Goal: Task Accomplishment & Management: Manage account settings

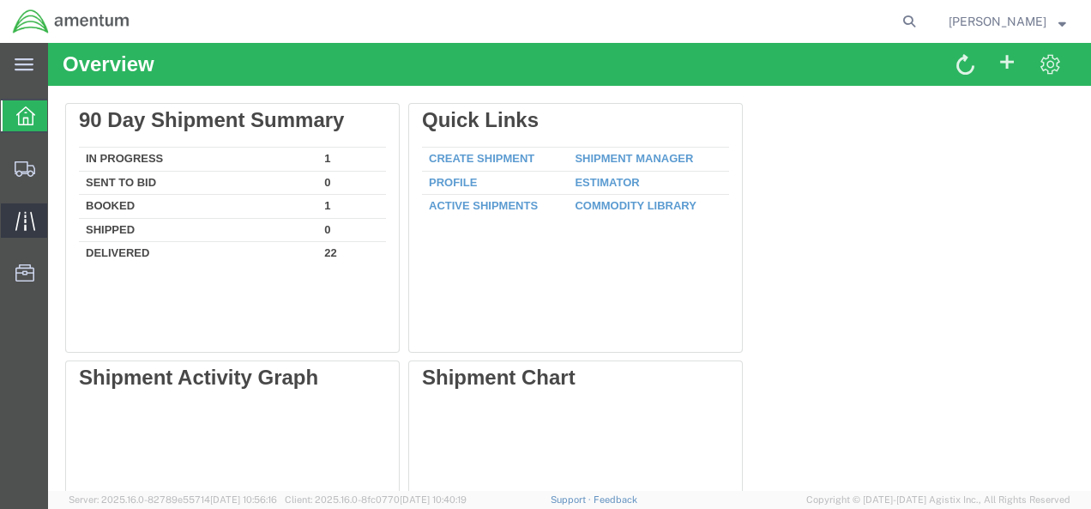
click at [22, 218] on icon at bounding box center [25, 221] width 20 height 20
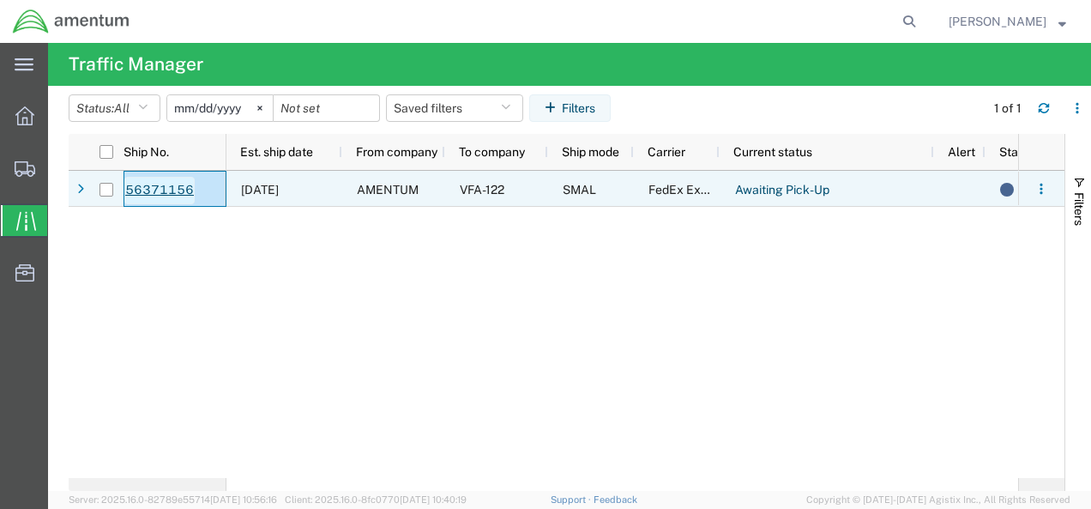
click at [142, 184] on link "56371156" at bounding box center [159, 190] width 70 height 27
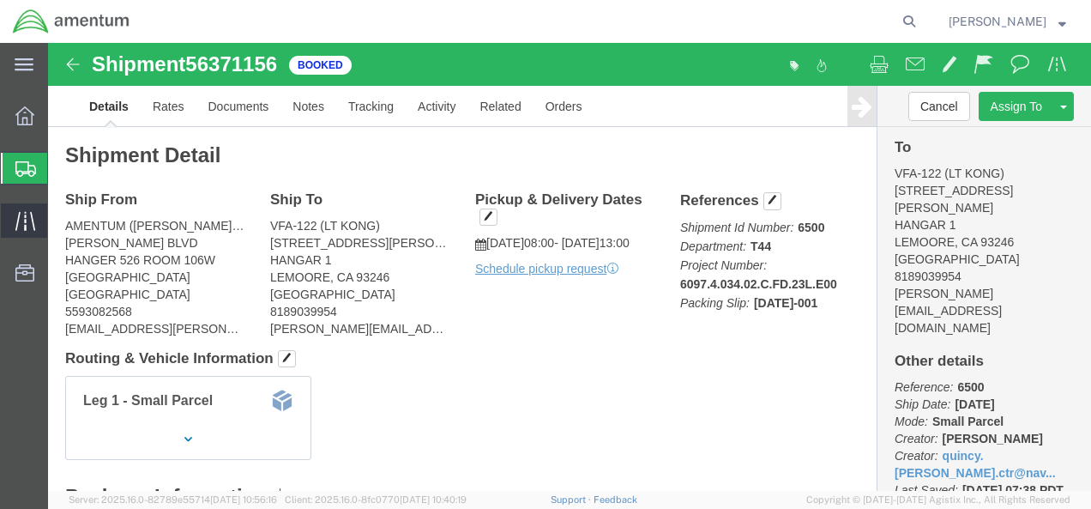
click at [22, 214] on icon at bounding box center [25, 221] width 20 height 20
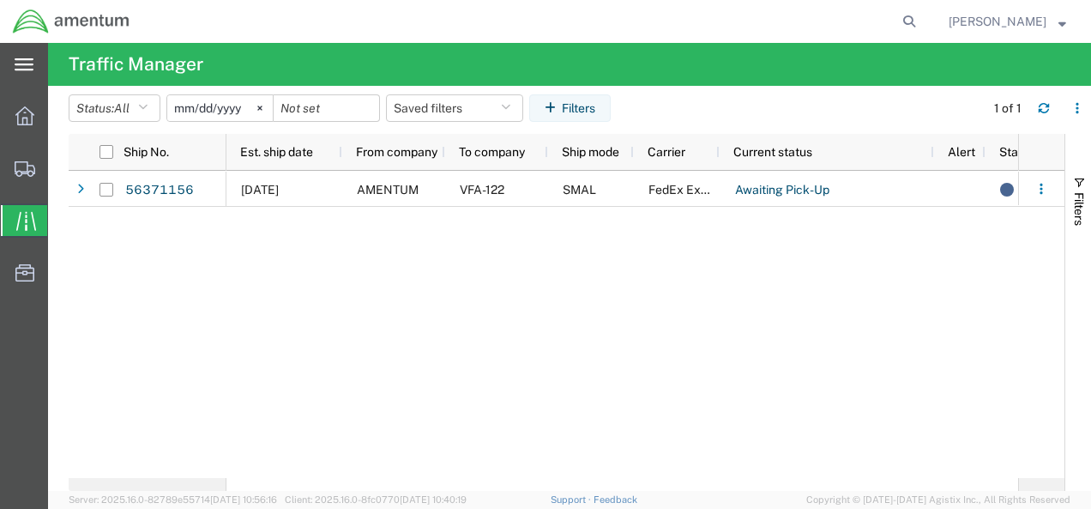
click at [19, 66] on icon at bounding box center [24, 64] width 19 height 13
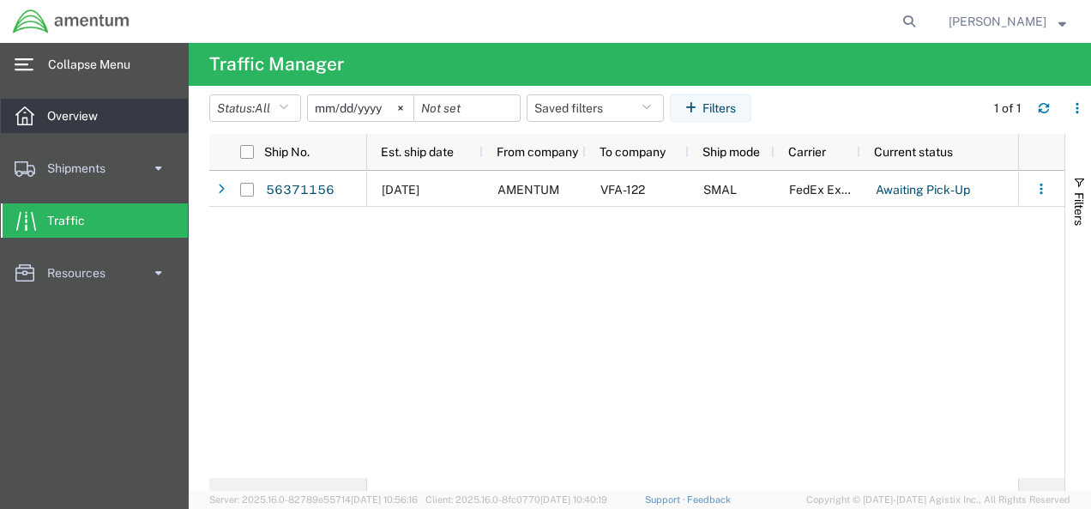
click at [22, 111] on icon at bounding box center [24, 115] width 19 height 19
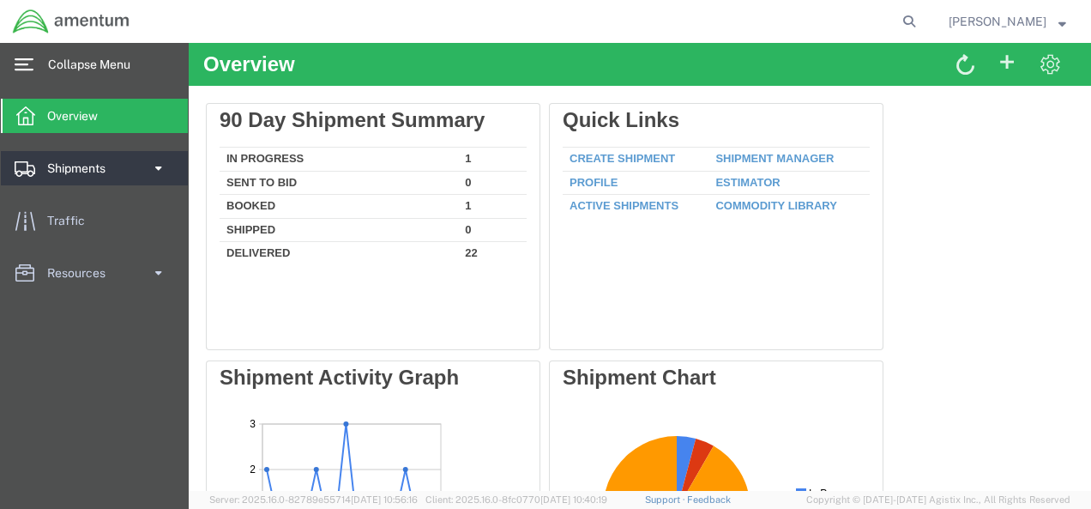
click at [88, 163] on span "Shipments" at bounding box center [82, 168] width 70 height 34
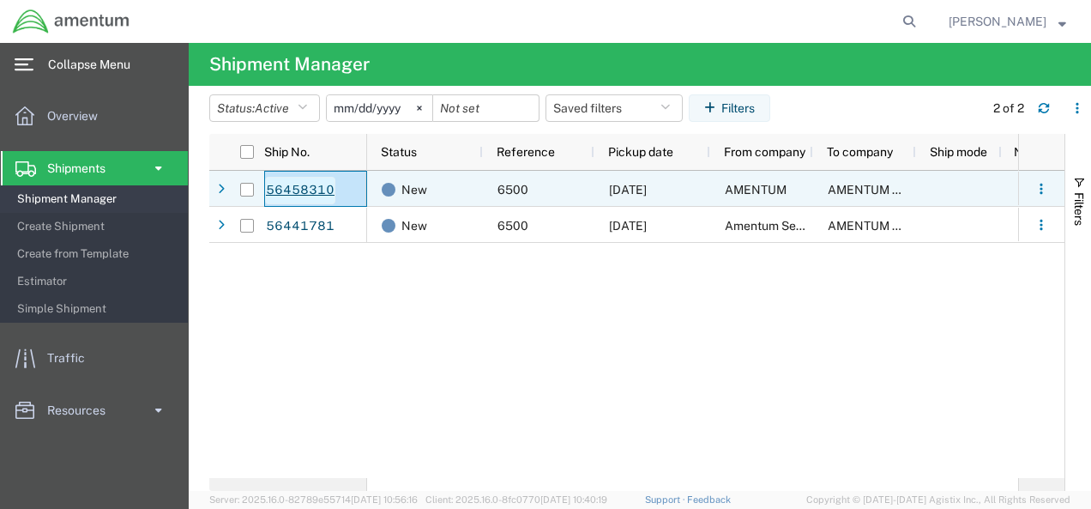
click at [300, 187] on link "56458310" at bounding box center [300, 190] width 70 height 27
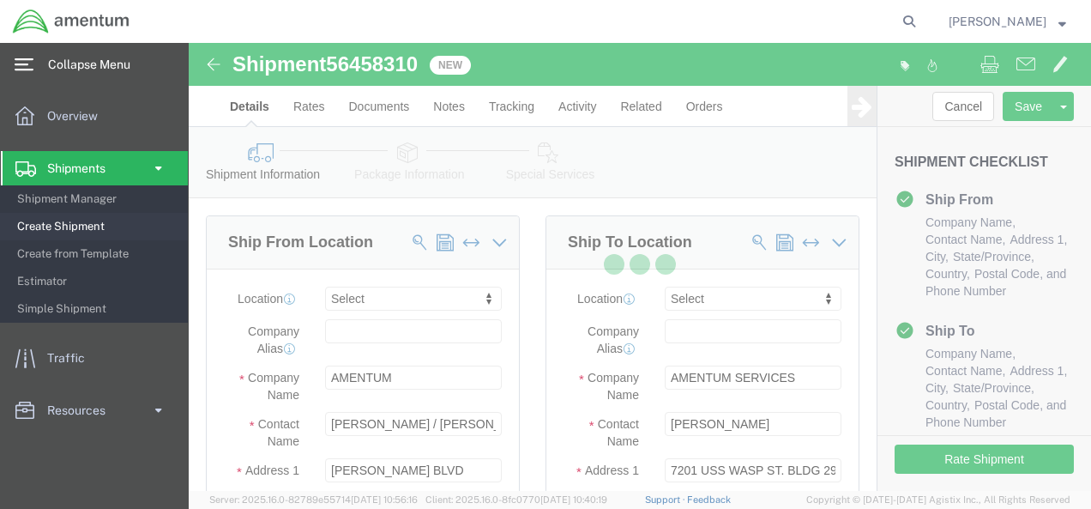
select select
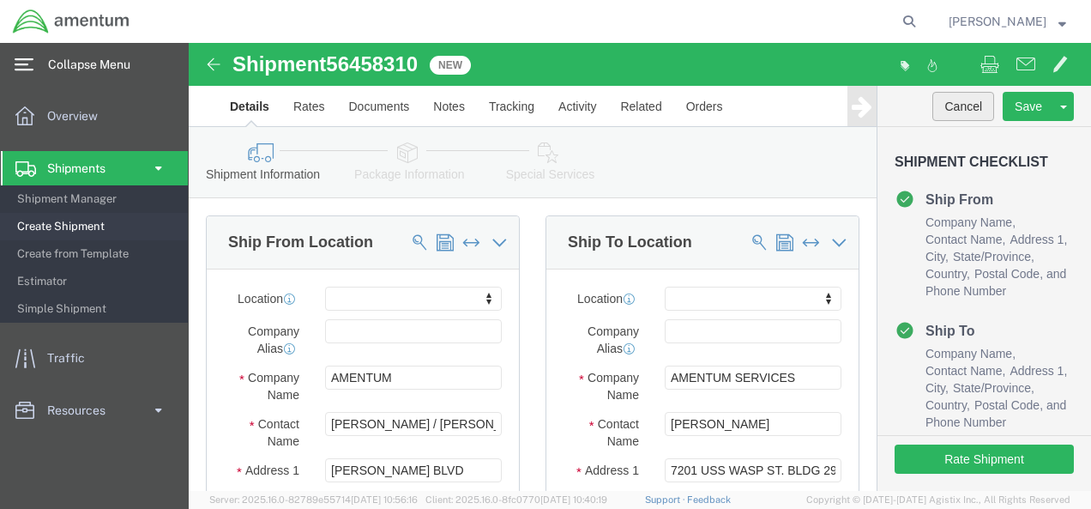
click button "Cancel"
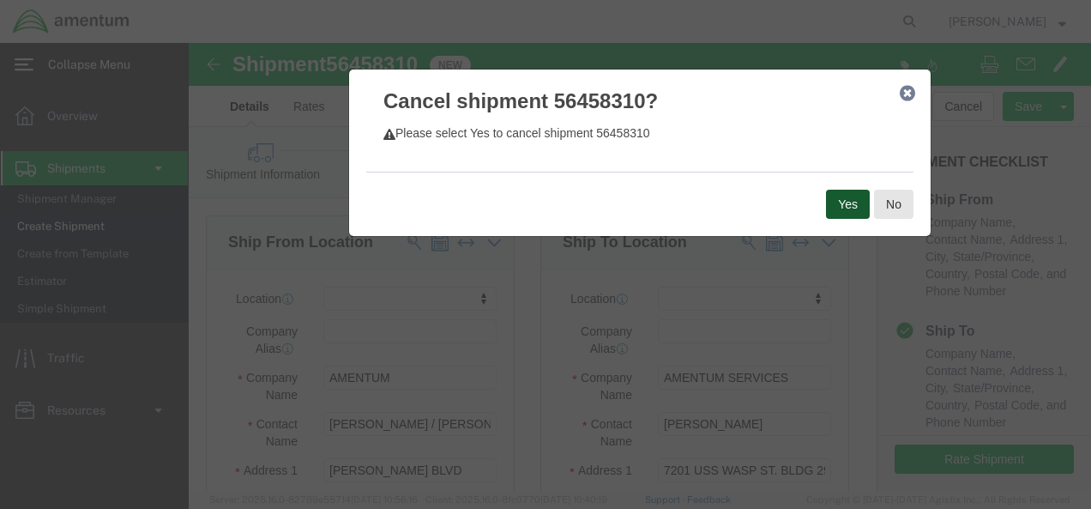
click button "Yes"
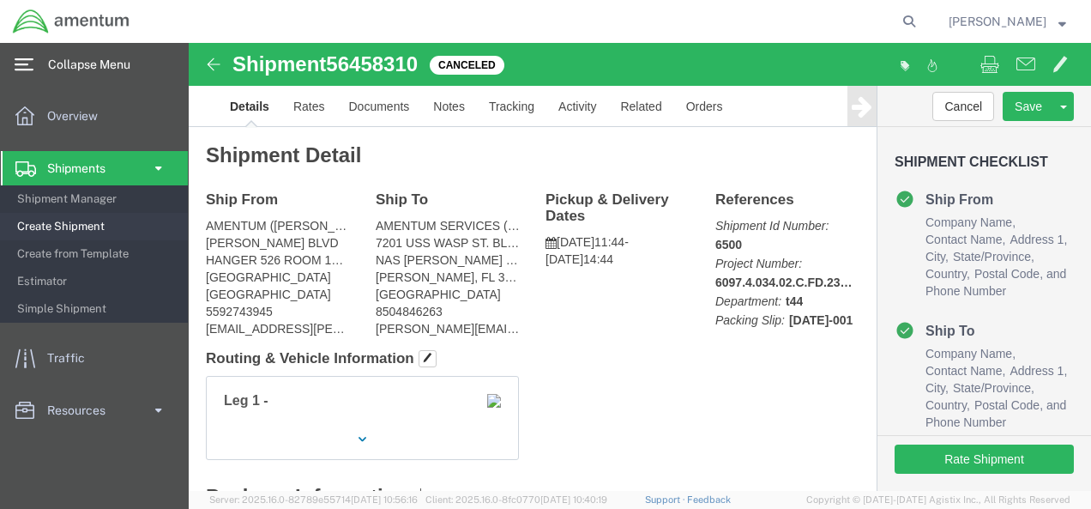
click at [1063, 21] on strong "button" at bounding box center [1063, 21] width 8 height 6
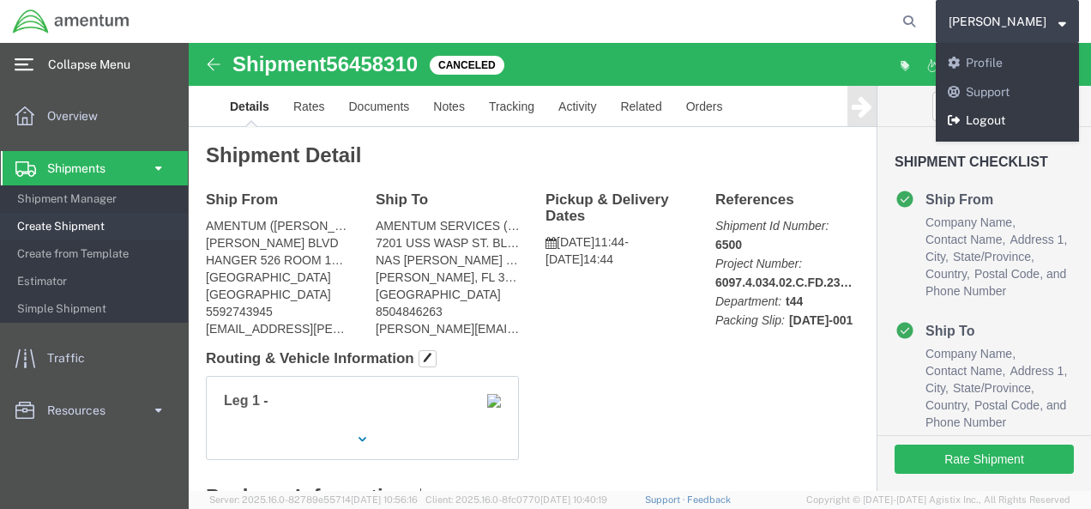
click at [1010, 125] on link "Logout" at bounding box center [1007, 120] width 143 height 29
